Goal: Find specific page/section: Find specific page/section

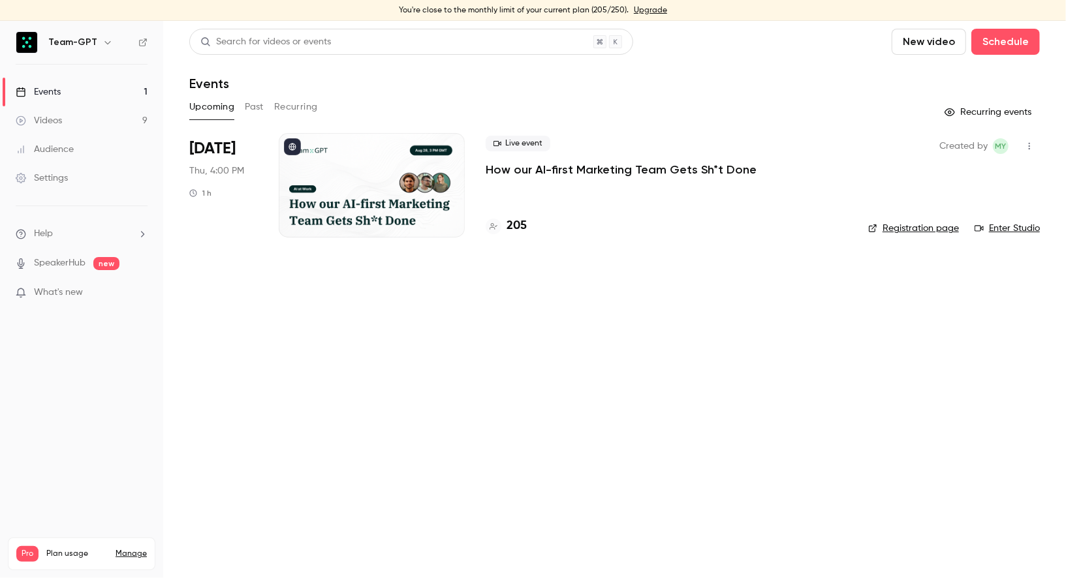
click at [519, 232] on h4 "205" at bounding box center [516, 226] width 20 height 18
